Goal: Task Accomplishment & Management: Manage account settings

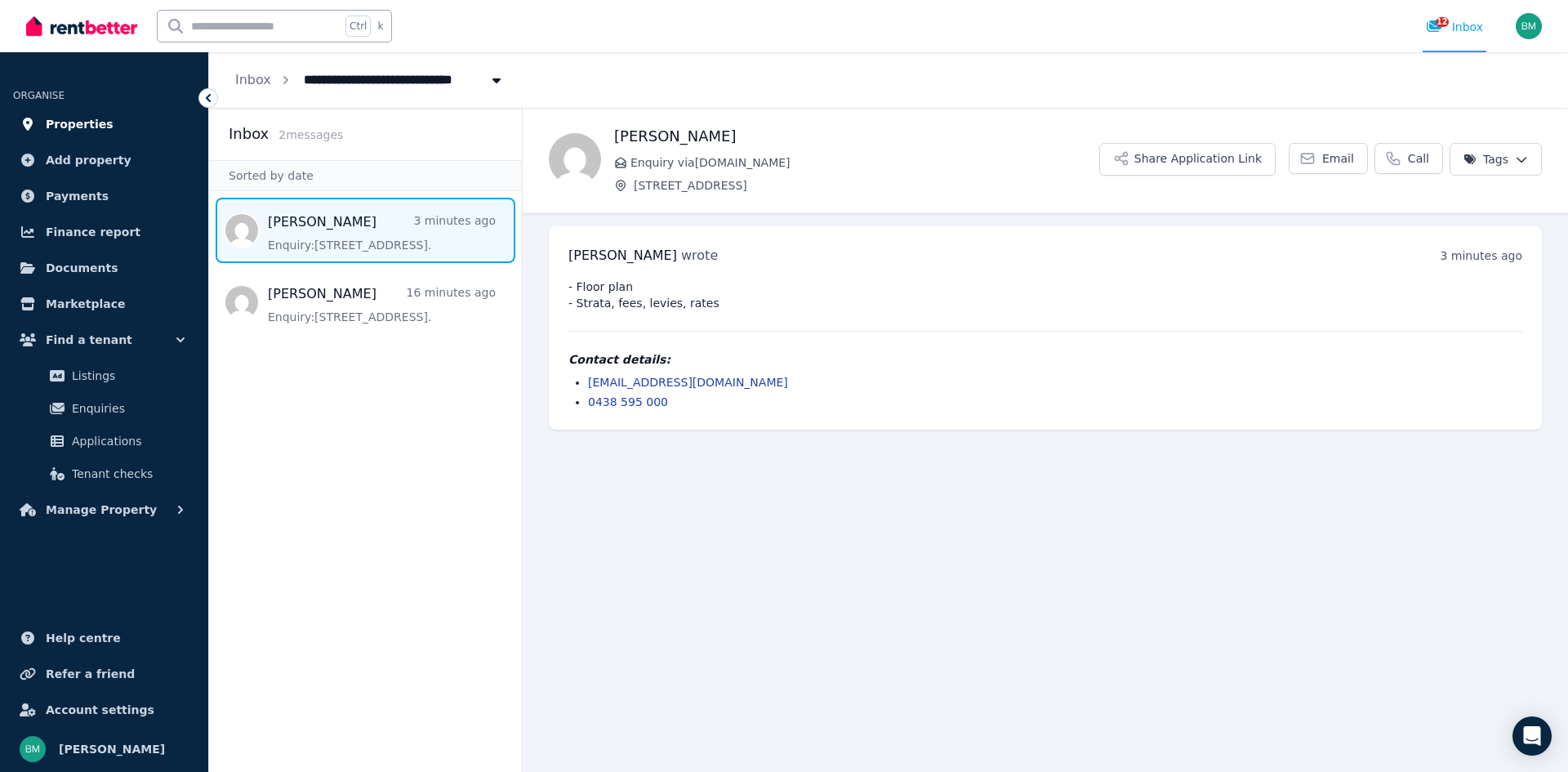
click at [83, 117] on span "Properties" at bounding box center [80, 123] width 68 height 20
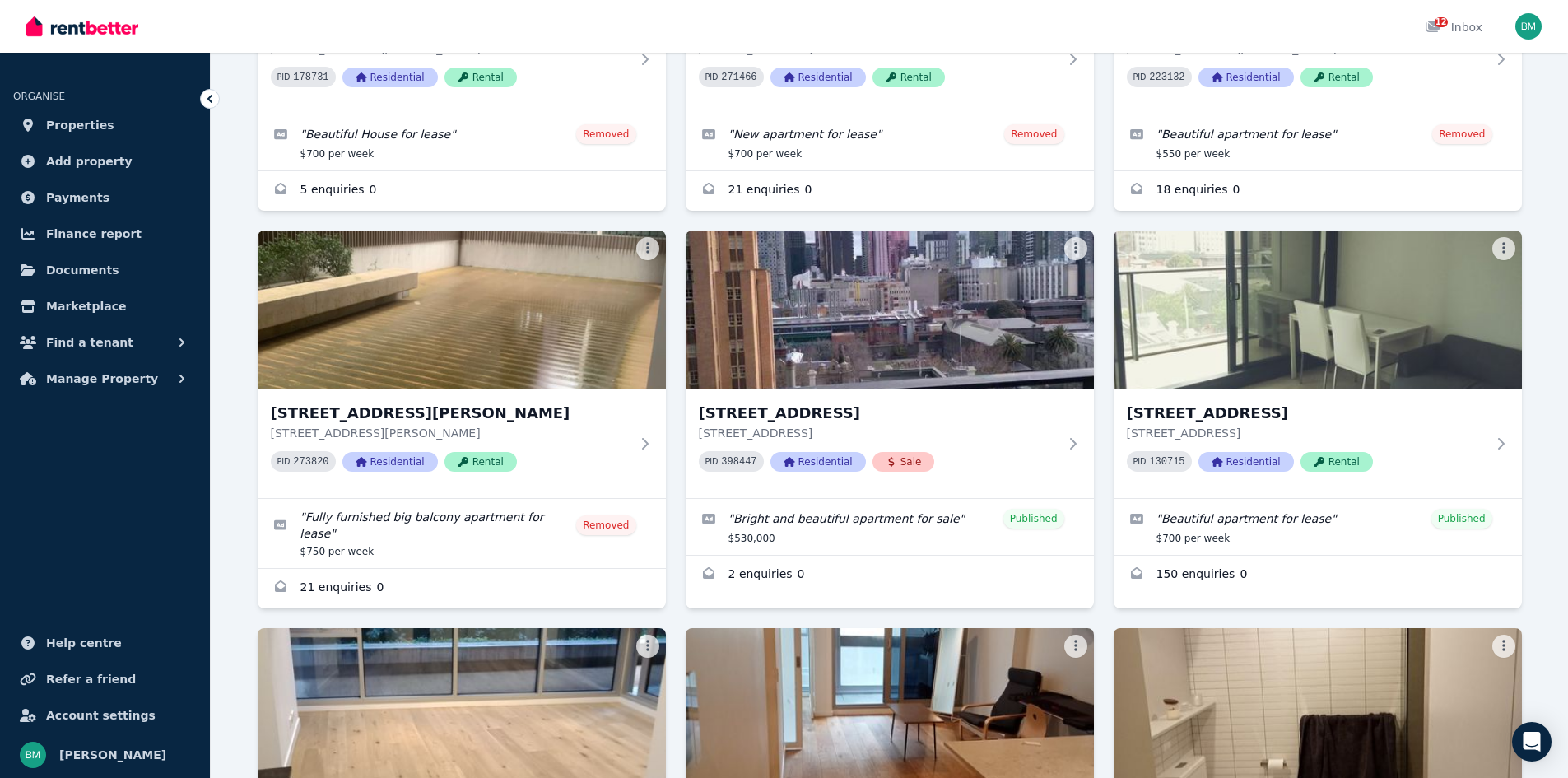
scroll to position [676, 0]
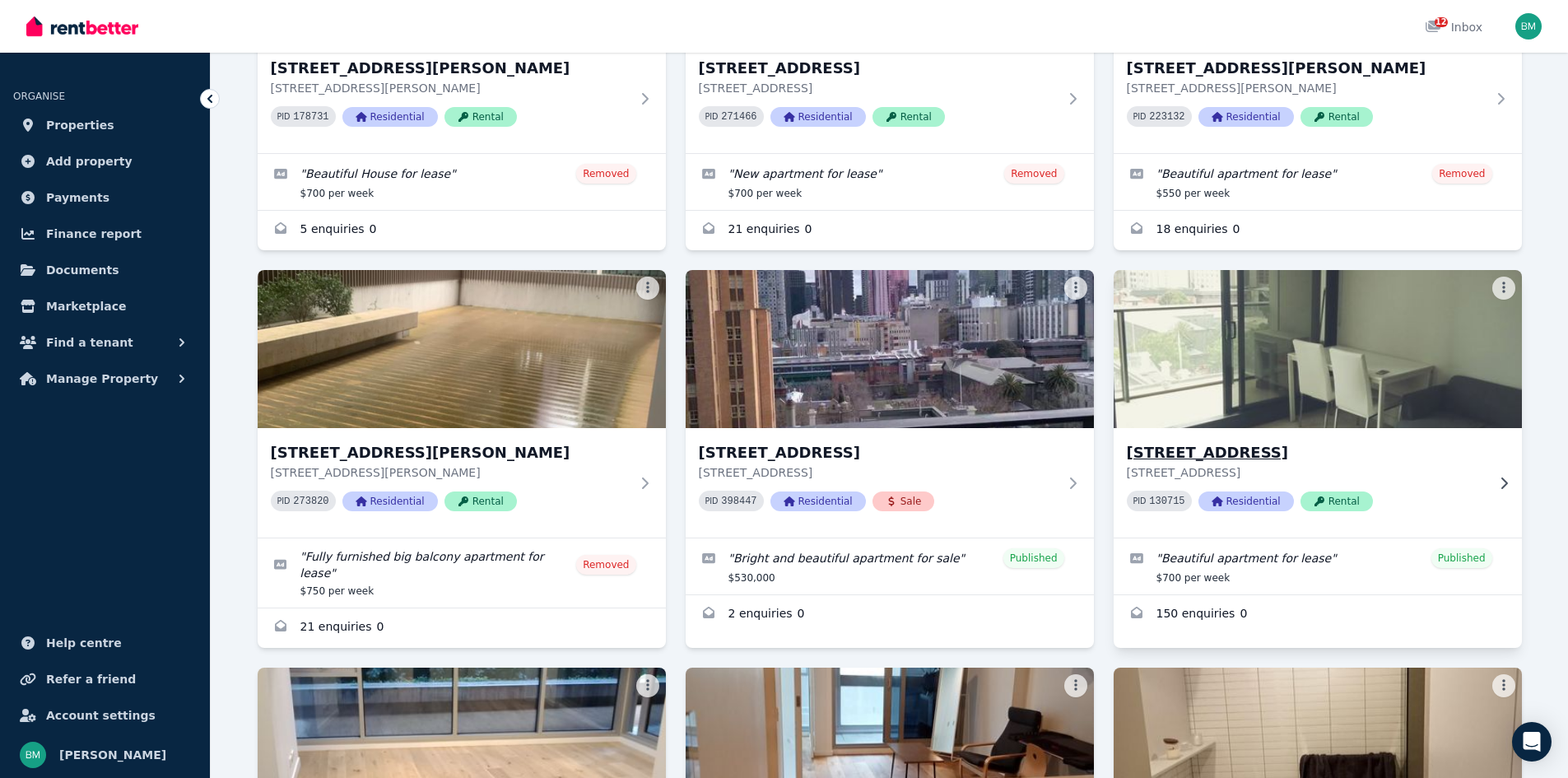
click at [1381, 353] on img at bounding box center [1317, 348] width 429 height 166
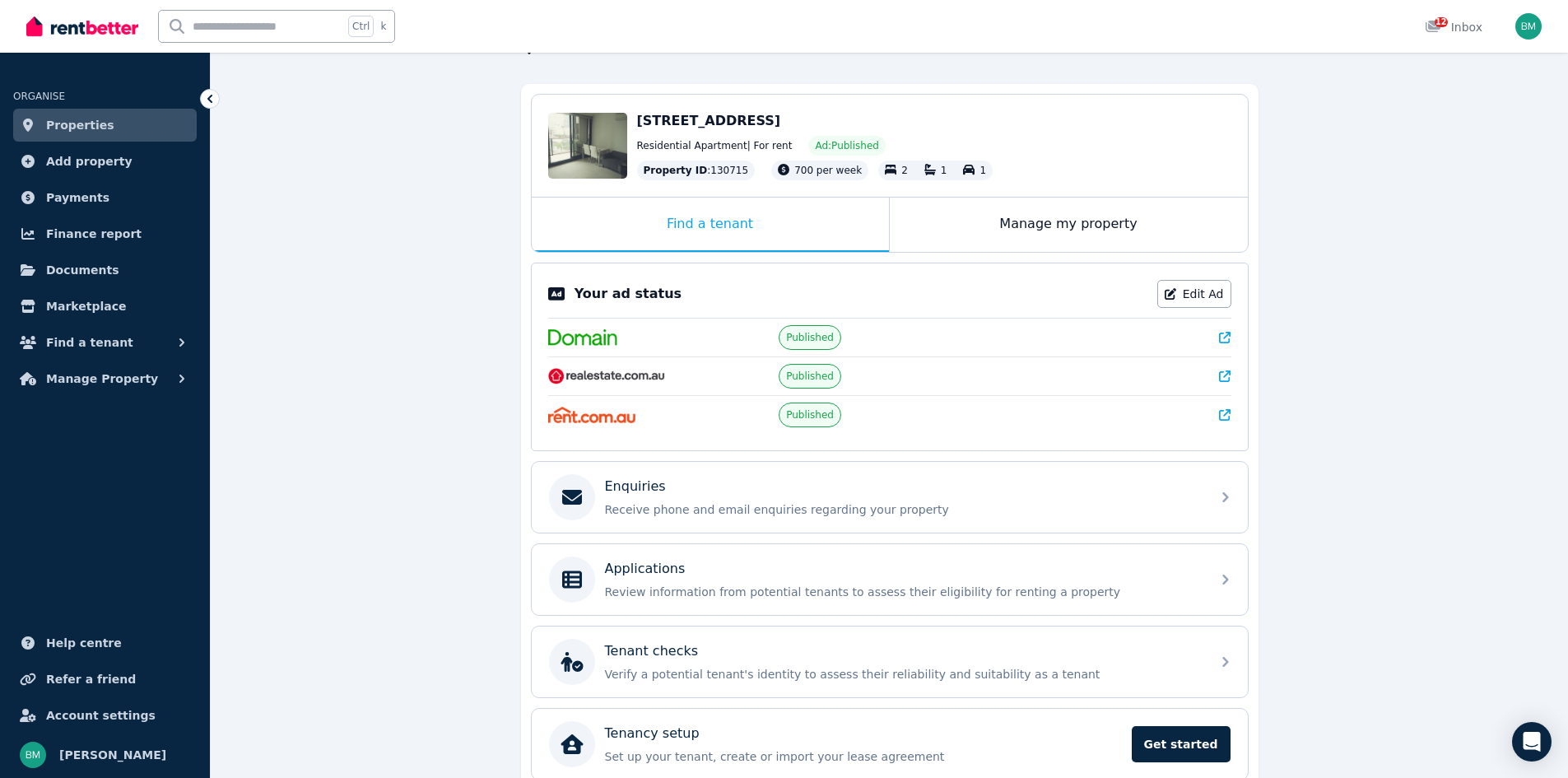
scroll to position [203, 0]
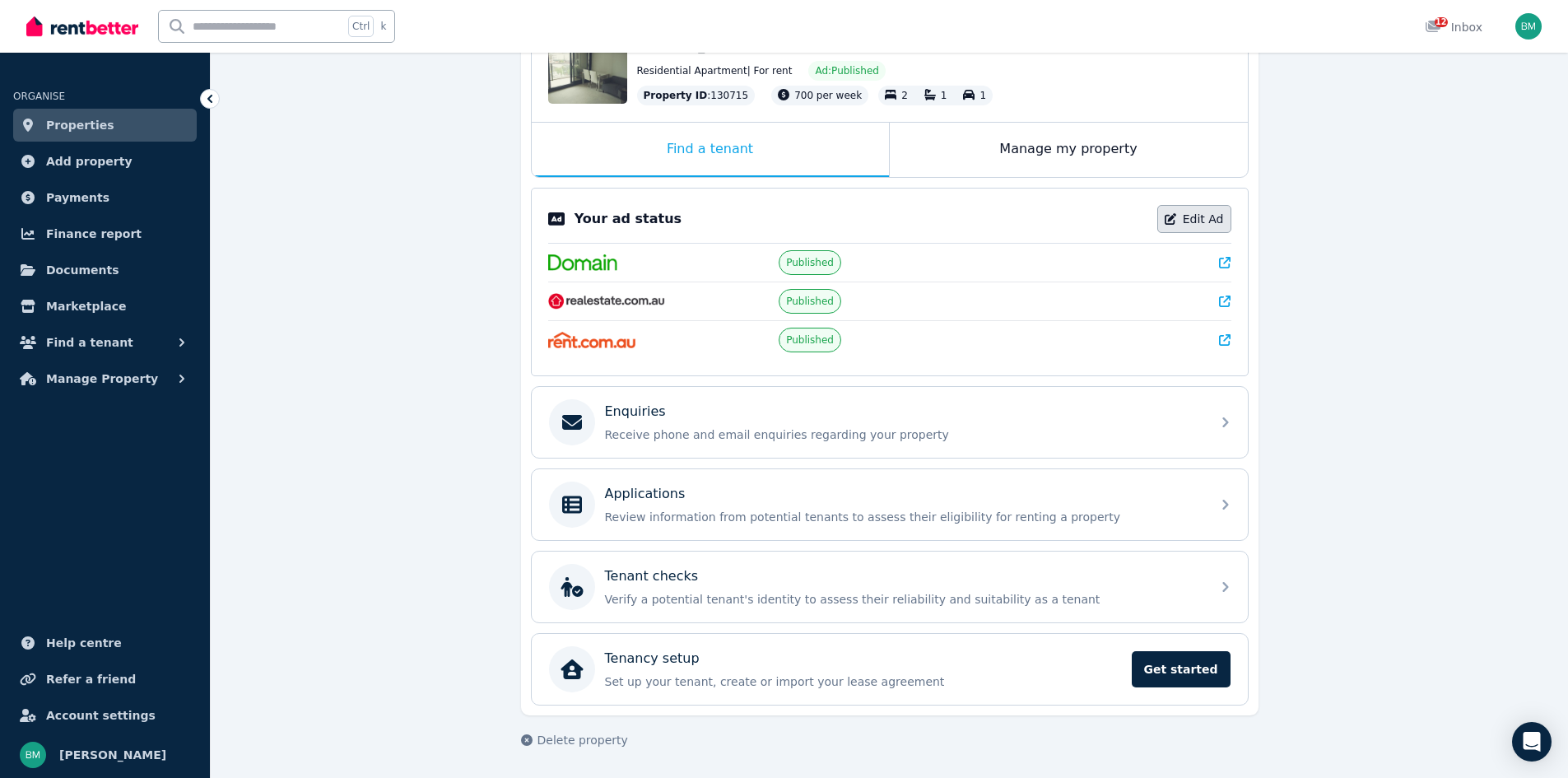
click at [1208, 218] on link "Edit Ad" at bounding box center [1195, 218] width 74 height 28
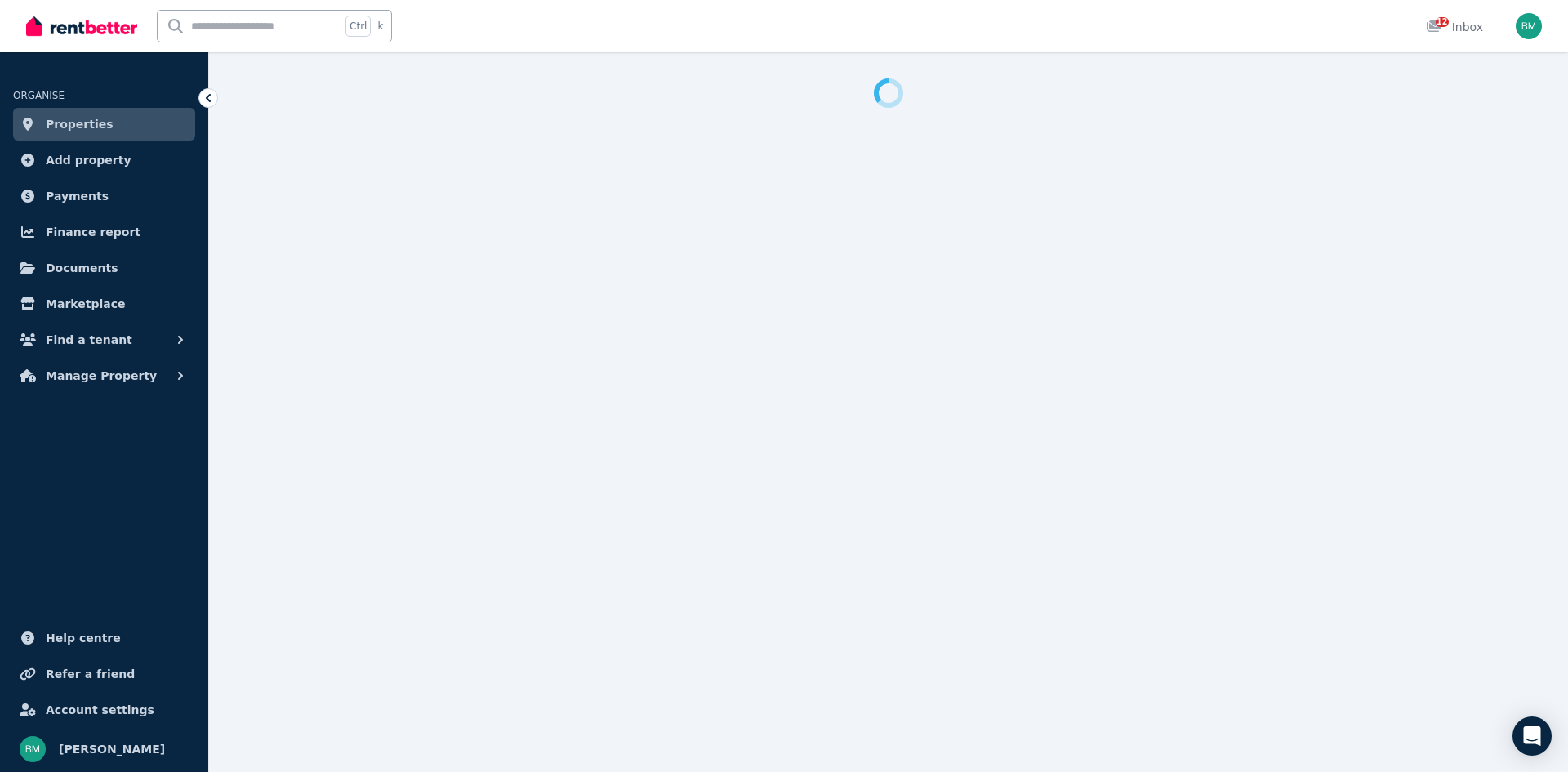
select select "**********"
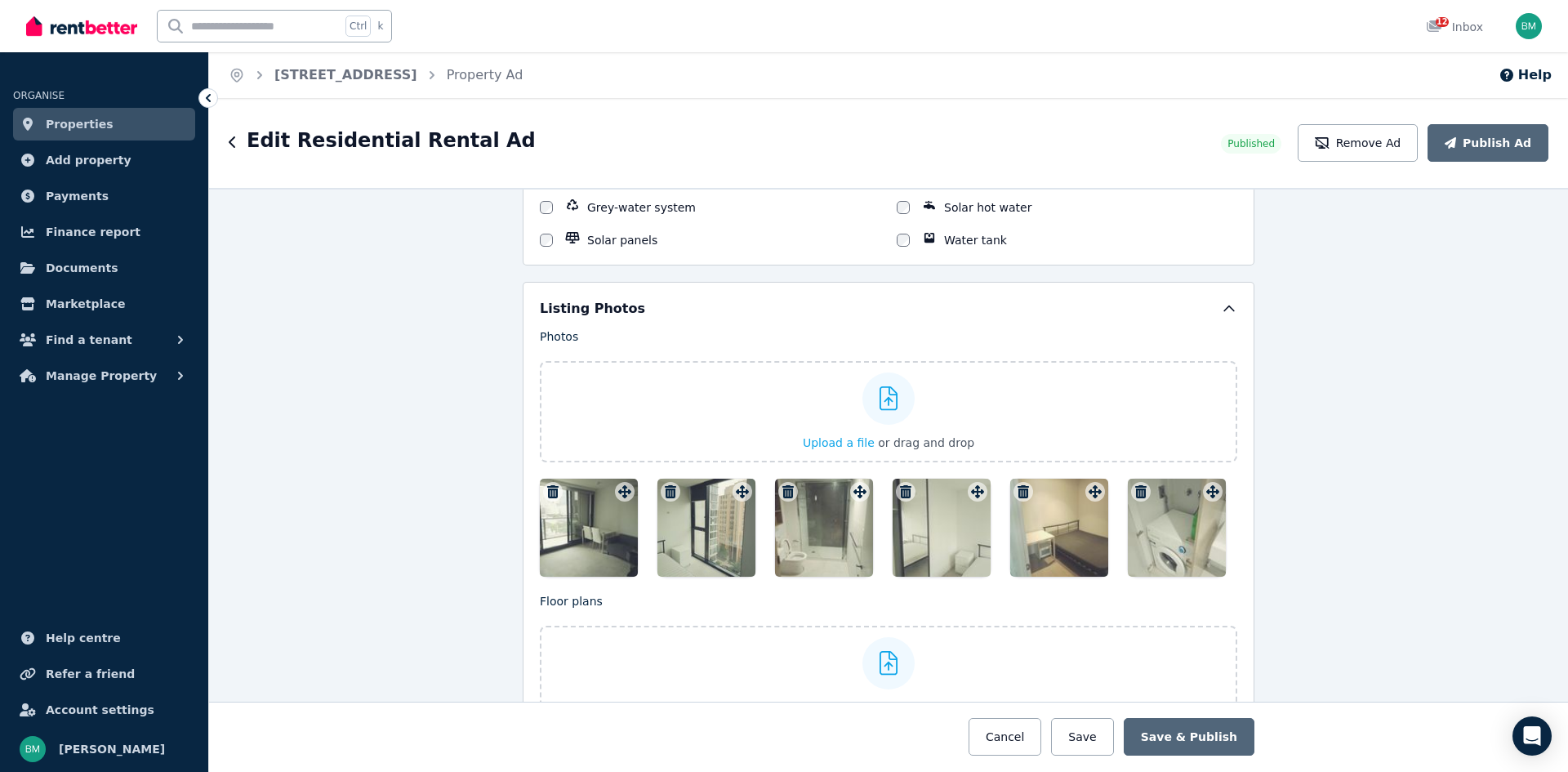
scroll to position [1850, 0]
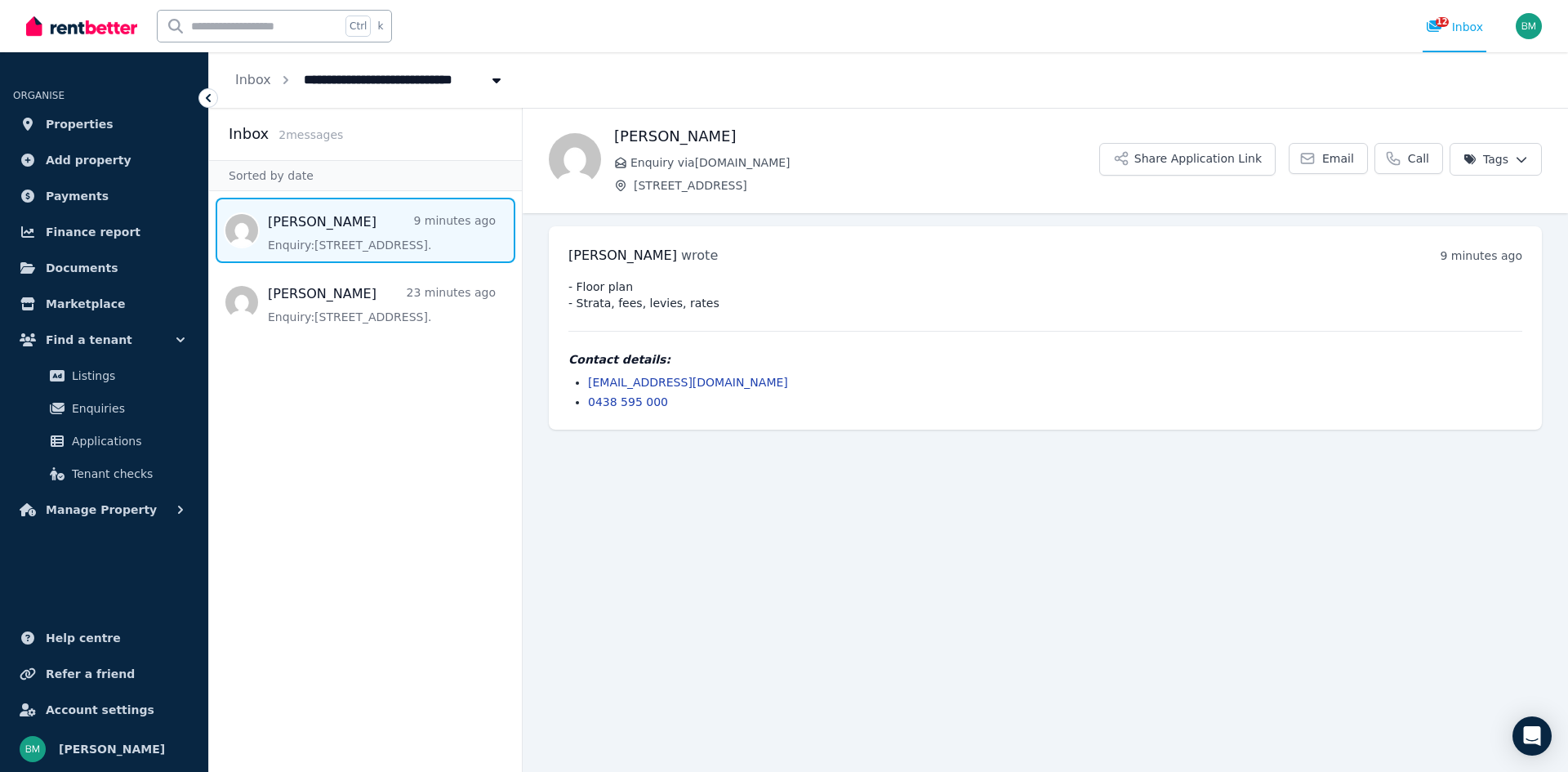
click at [384, 222] on span "Message list" at bounding box center [365, 230] width 313 height 65
click at [73, 121] on span "Properties" at bounding box center [80, 123] width 68 height 20
